Goal: Communication & Community: Answer question/provide support

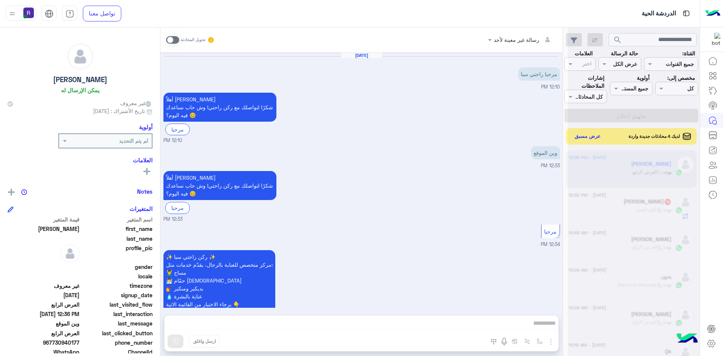
scroll to position [850, 0]
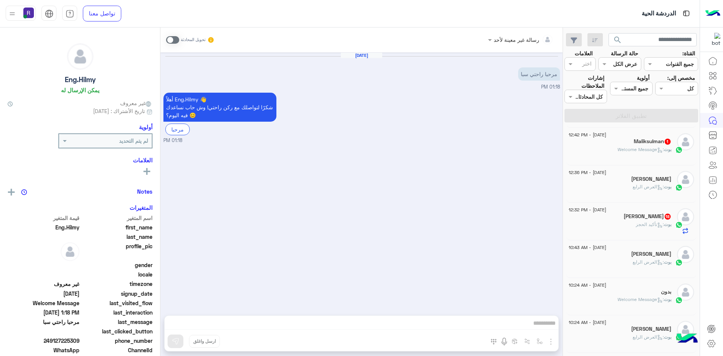
click at [641, 145] on div "[DEMOGRAPHIC_DATA] 1" at bounding box center [620, 142] width 103 height 8
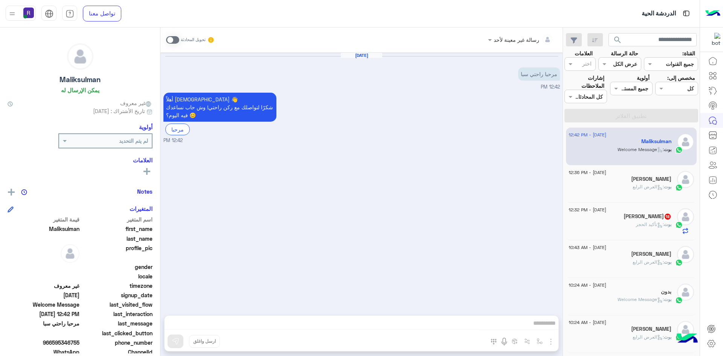
click at [625, 217] on div "[PERSON_NAME] 18" at bounding box center [620, 217] width 103 height 8
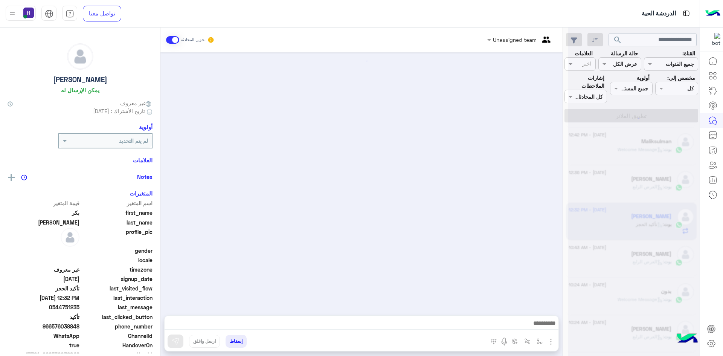
scroll to position [690, 0]
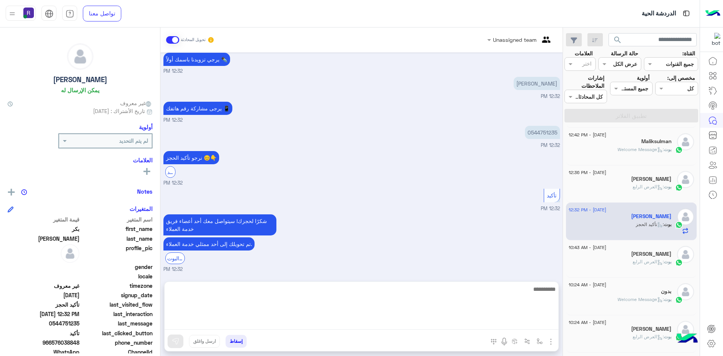
click at [523, 319] on textarea at bounding box center [362, 306] width 394 height 45
type textarea "**********"
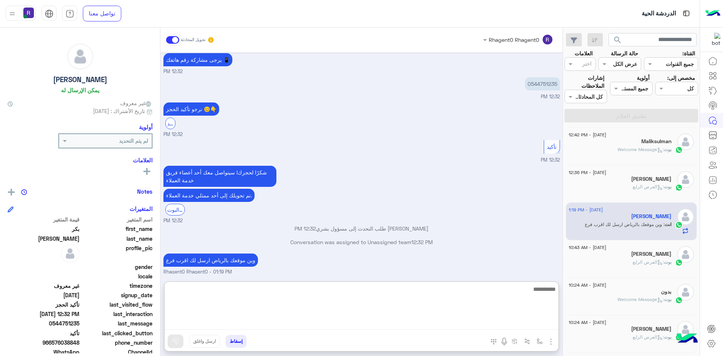
scroll to position [761, 0]
